Goal: Check status

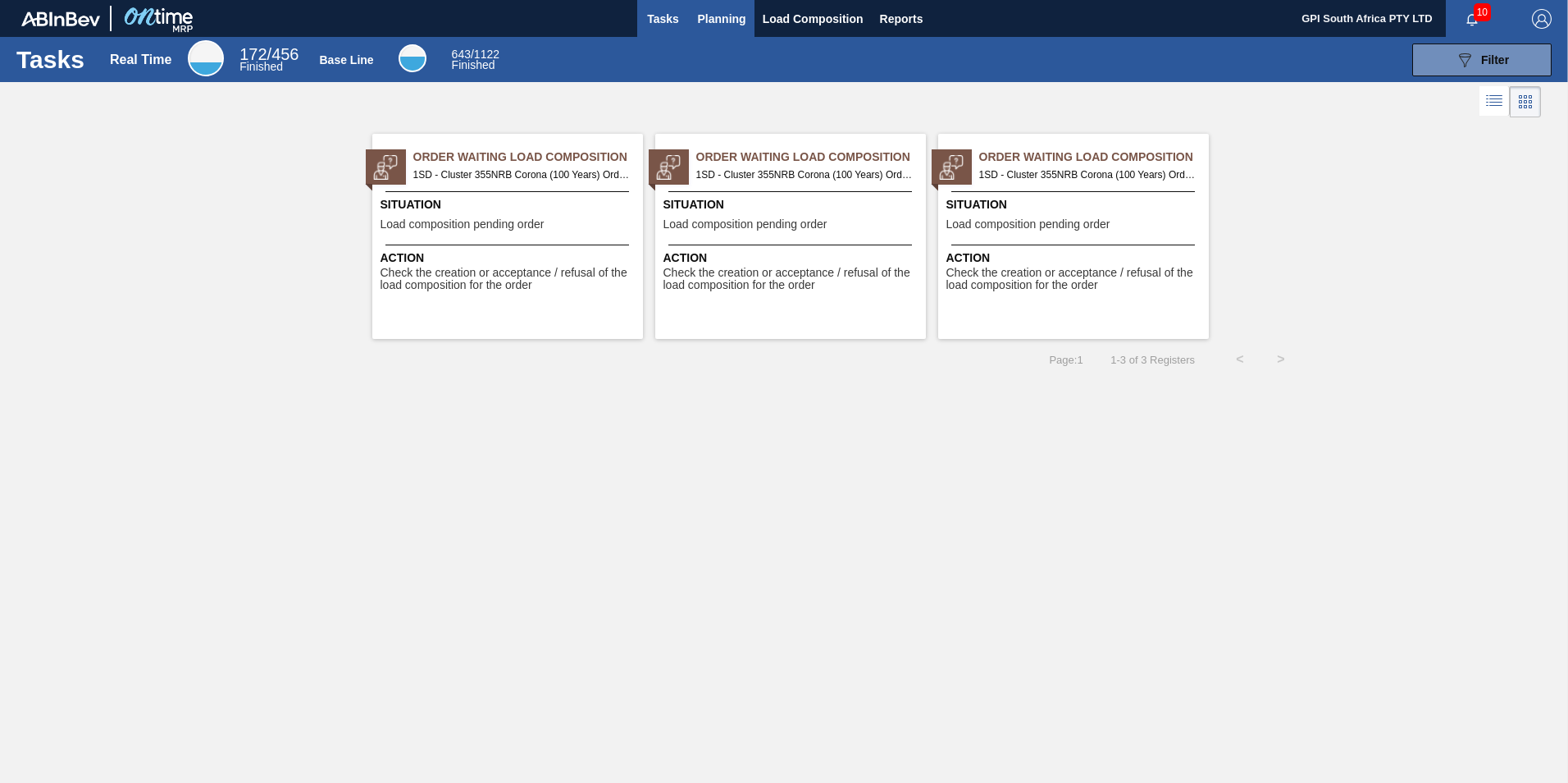
click at [726, 22] on span "Planning" at bounding box center [722, 19] width 48 height 20
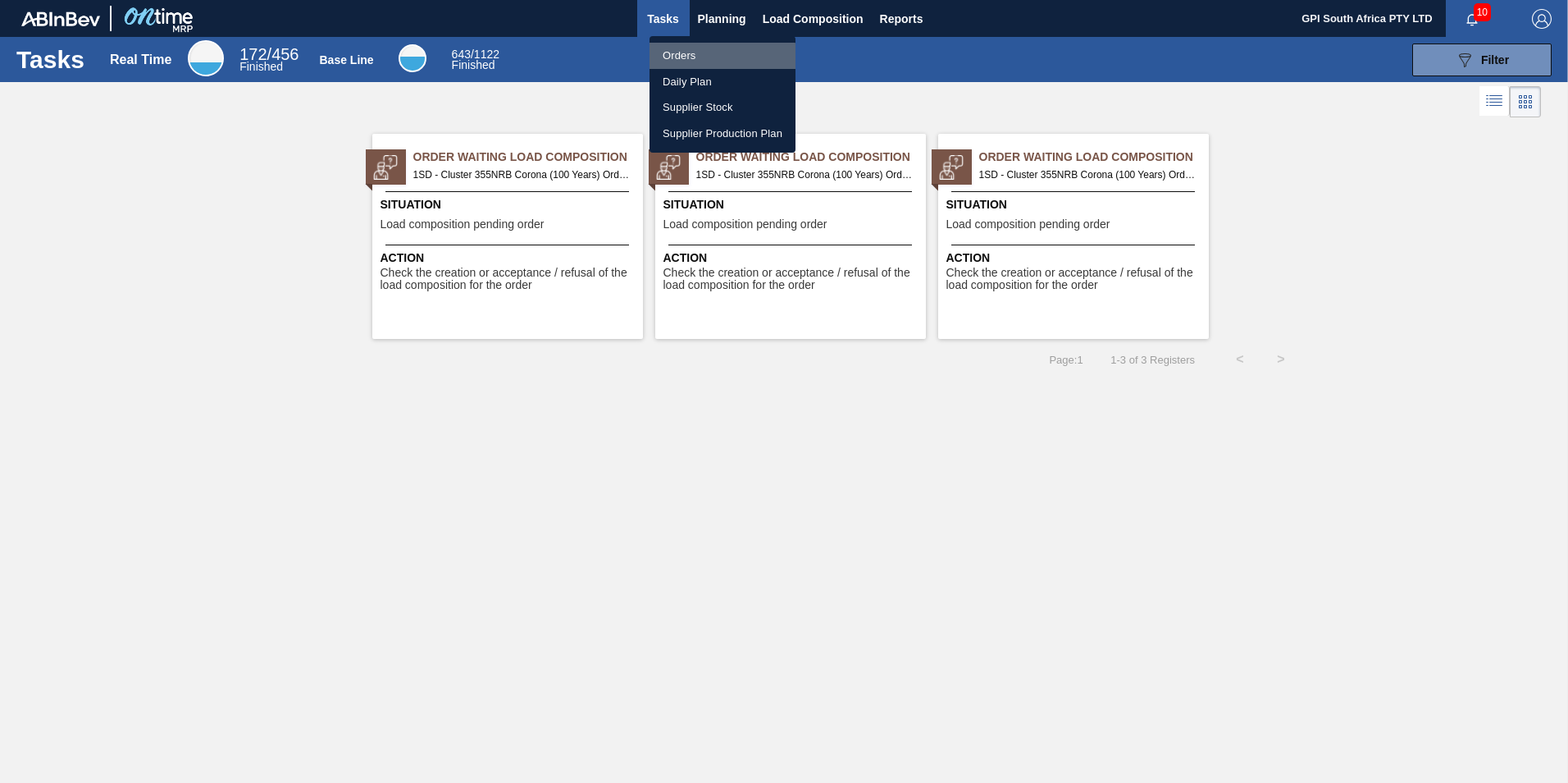
click at [691, 63] on li "Orders" at bounding box center [722, 55] width 146 height 26
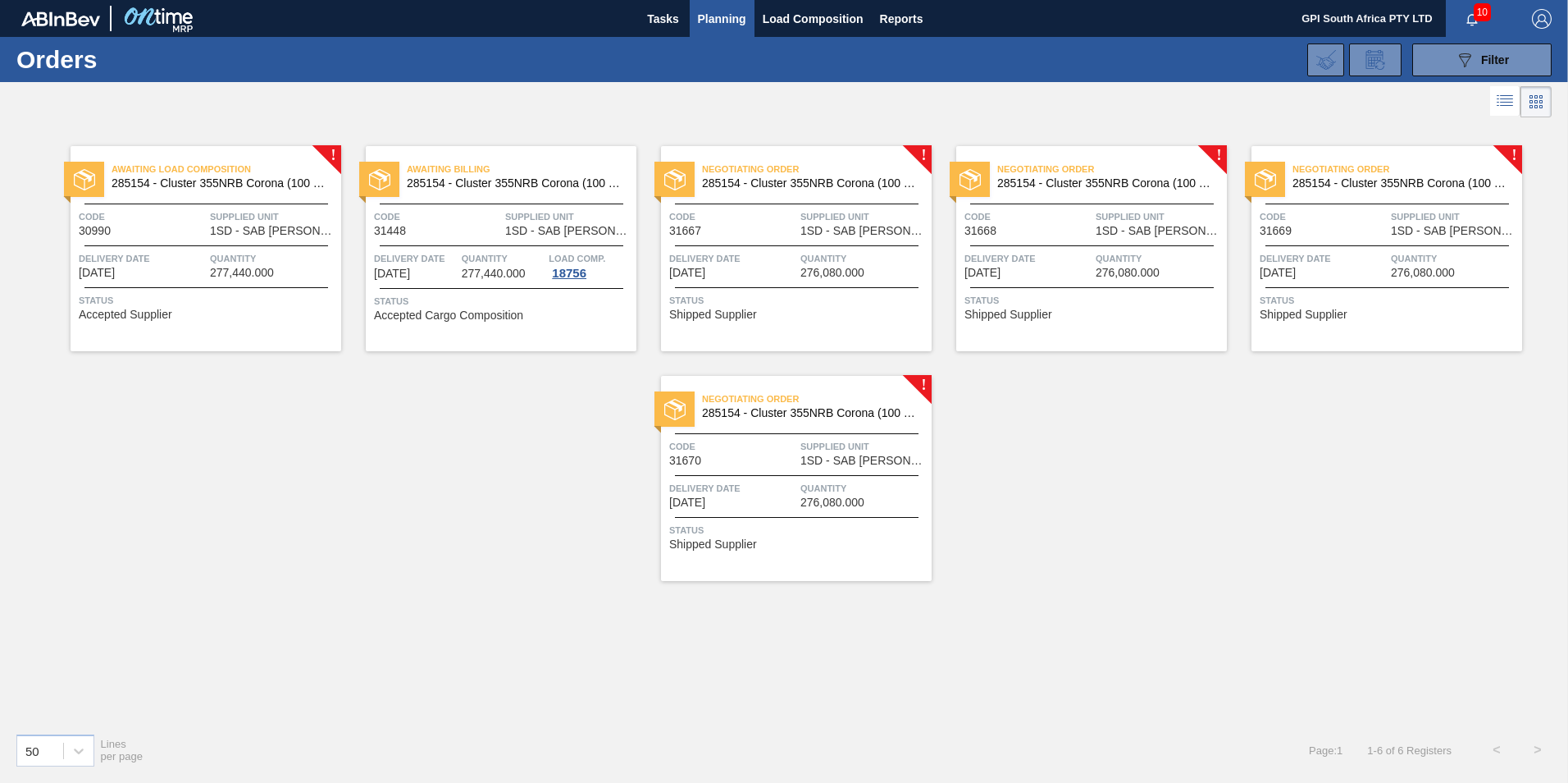
click at [716, 219] on span "Code" at bounding box center [733, 216] width 127 height 16
